Goal: Information Seeking & Learning: Learn about a topic

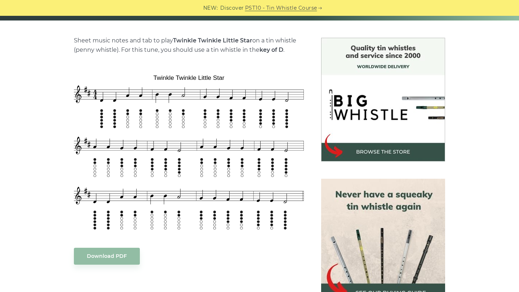
scroll to position [169, 0]
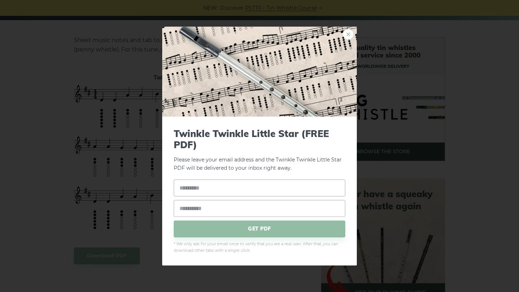
click at [349, 36] on link "×" at bounding box center [348, 34] width 11 height 11
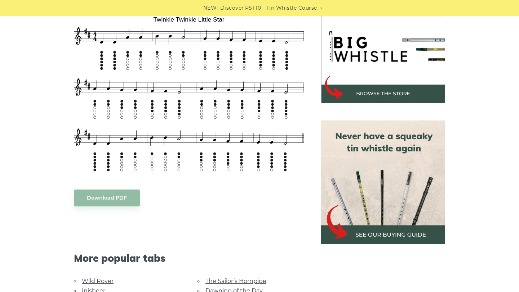
scroll to position [231, 0]
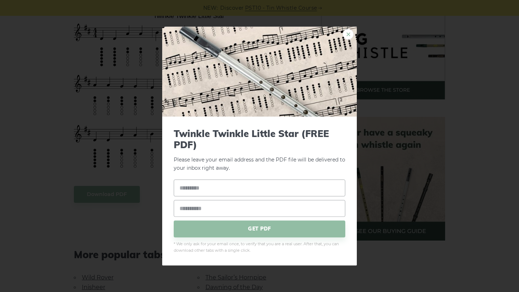
click at [347, 36] on link "×" at bounding box center [348, 34] width 11 height 11
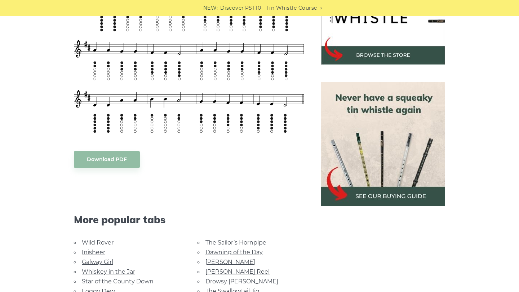
scroll to position [268, 0]
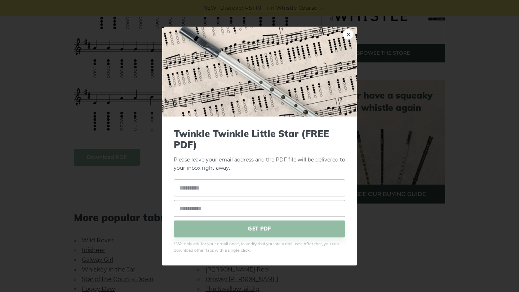
click at [108, 154] on body "NEW: Discover PST10 - Tin Whistle Course Lessons Fingering Charts Tabs & Notes …" at bounding box center [259, 278] width 519 height 1092
click at [350, 34] on link "×" at bounding box center [348, 34] width 11 height 11
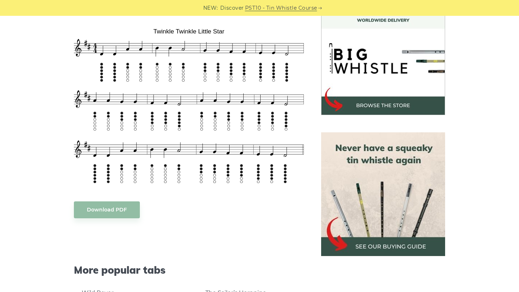
scroll to position [205, 0]
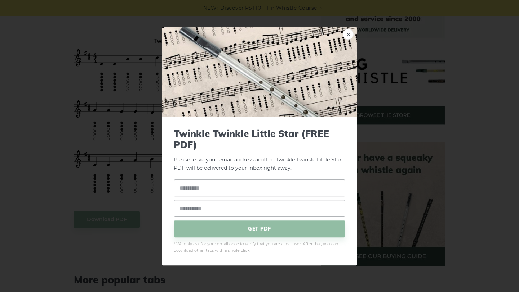
click at [350, 32] on link "×" at bounding box center [348, 34] width 11 height 11
click at [352, 32] on link "×" at bounding box center [348, 34] width 11 height 11
